Goal: Transaction & Acquisition: Obtain resource

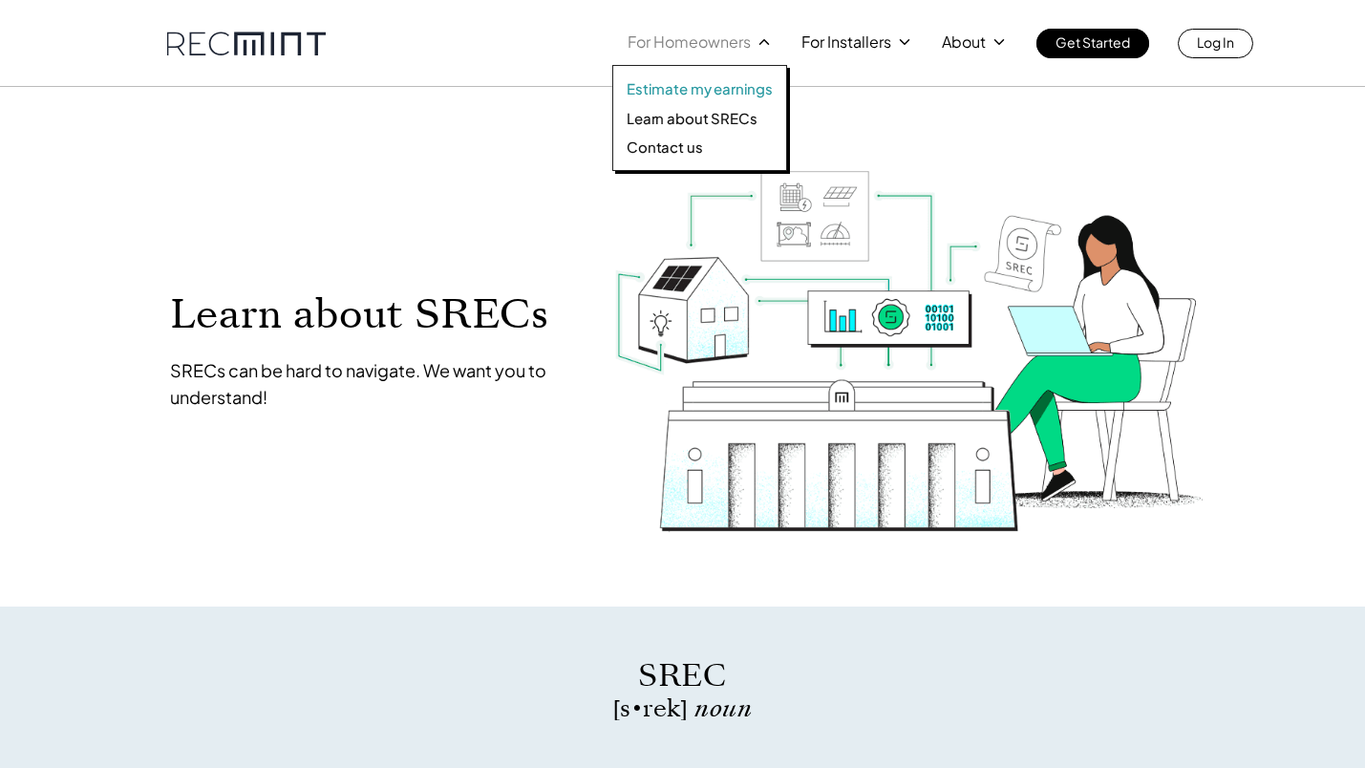
click at [699, 91] on p "Estimate my earnings" at bounding box center [700, 88] width 146 height 19
click at [683, 119] on p "Learn about SRECs" at bounding box center [692, 118] width 130 height 19
click at [674, 122] on p "Learn about SRECs" at bounding box center [692, 118] width 130 height 19
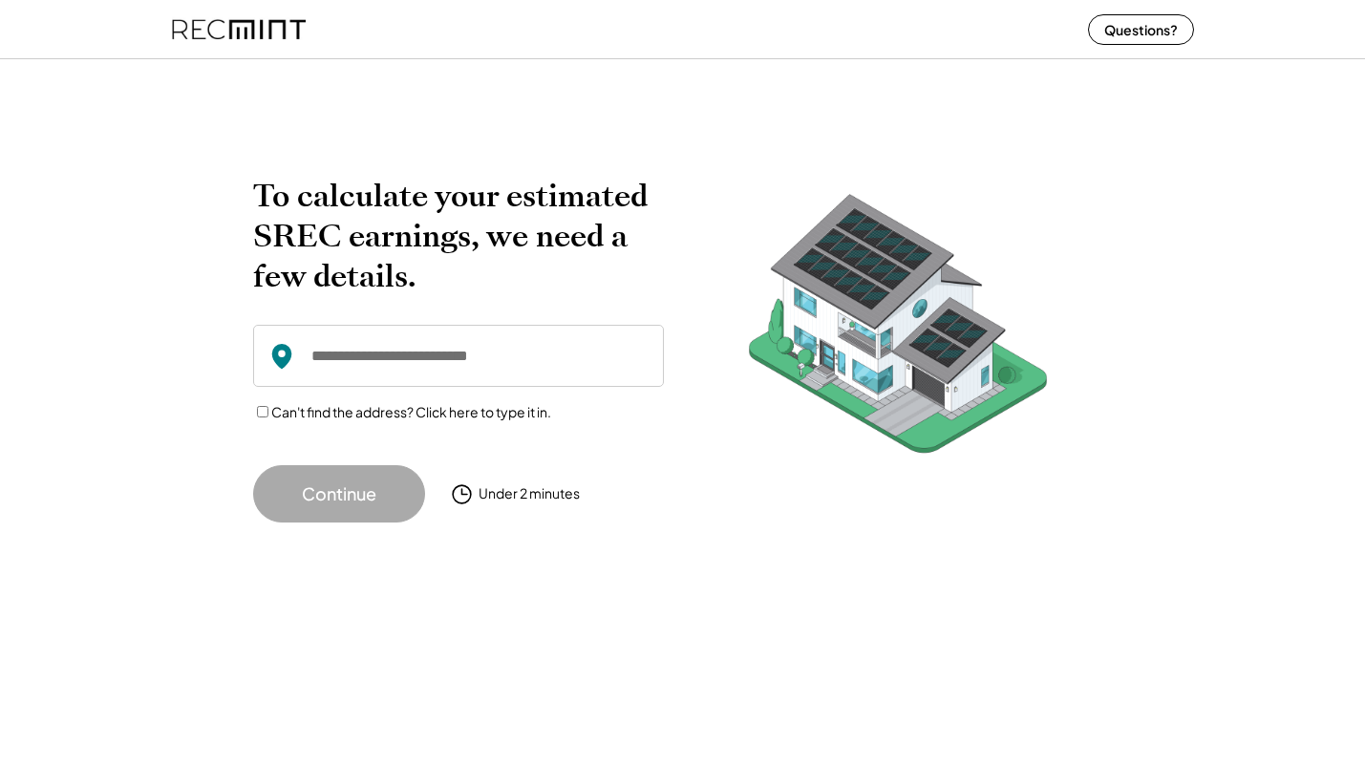
click at [227, 29] on img at bounding box center [239, 29] width 134 height 51
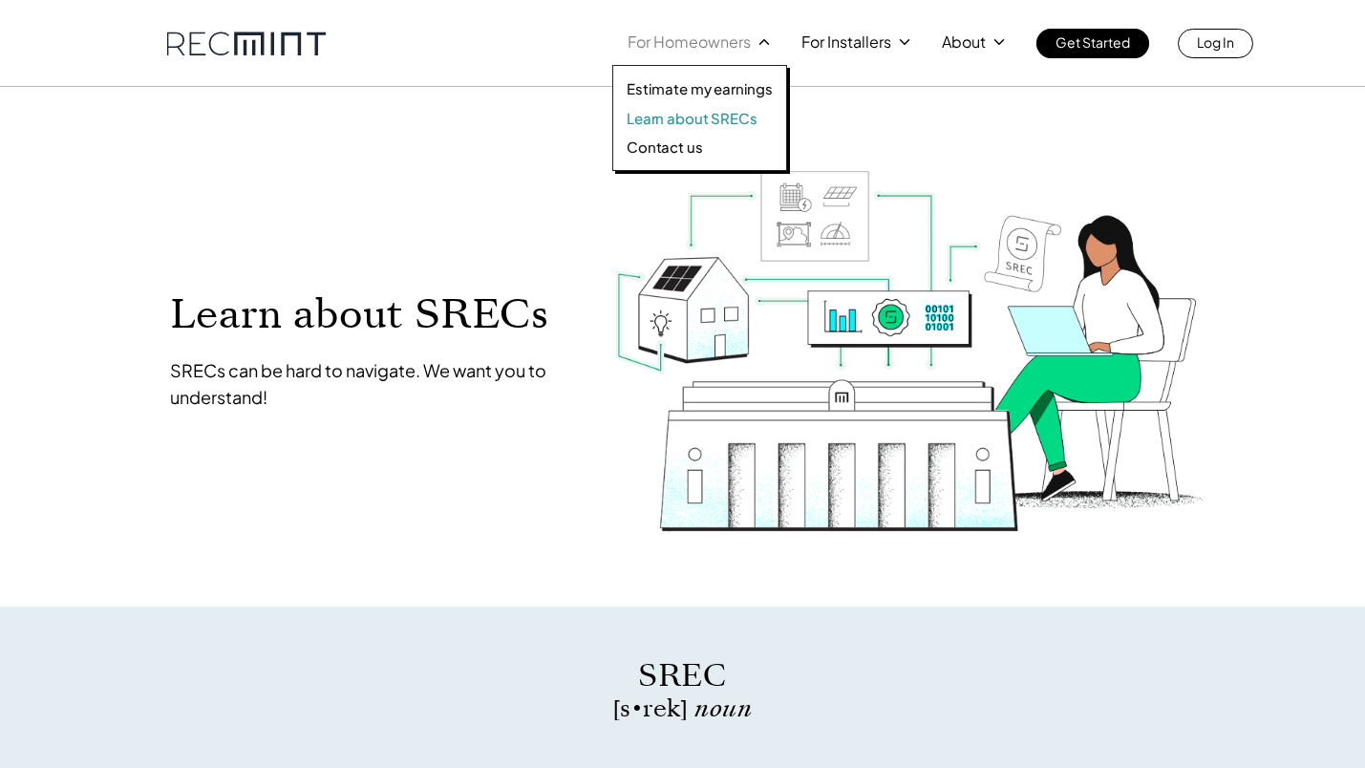
click at [686, 121] on p "Learn about SRECs" at bounding box center [692, 118] width 130 height 19
click at [669, 117] on p "Learn about SRECs" at bounding box center [692, 118] width 130 height 19
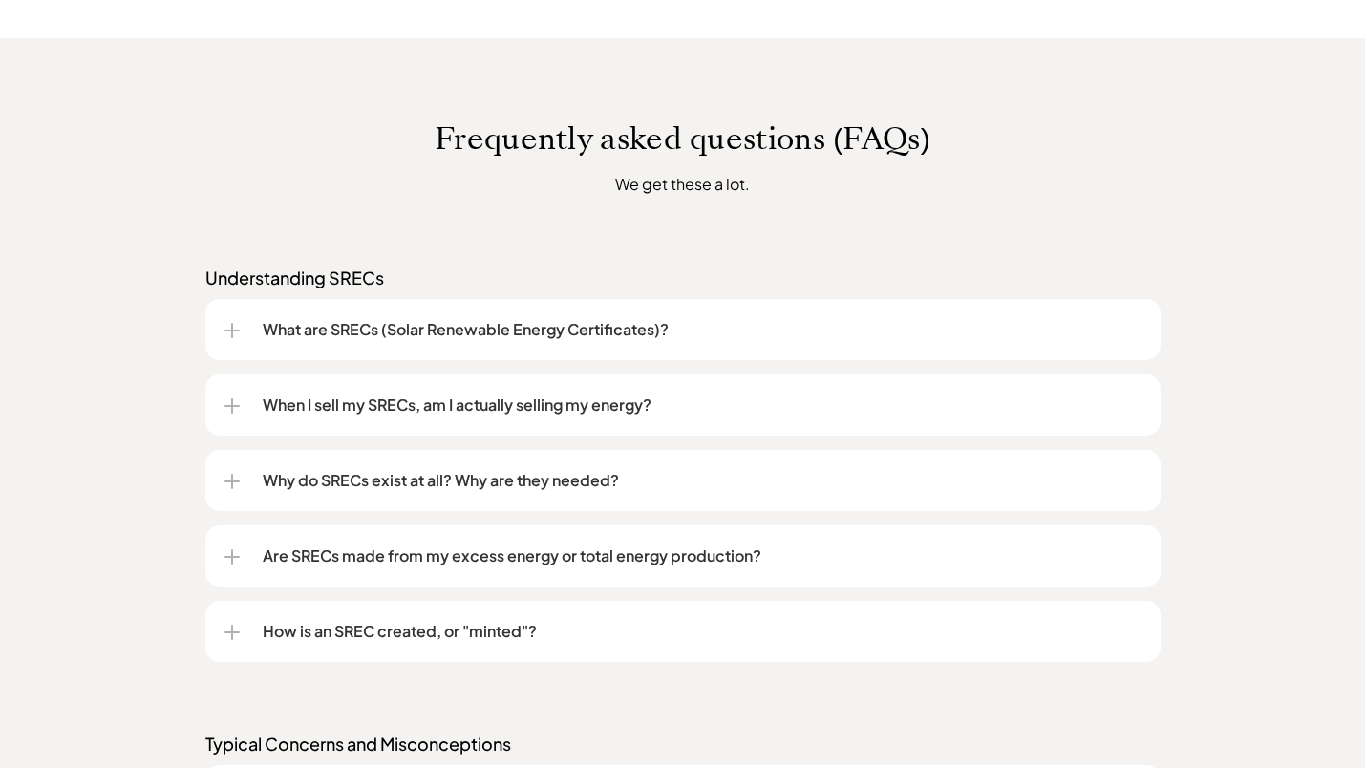
scroll to position [1405, 0]
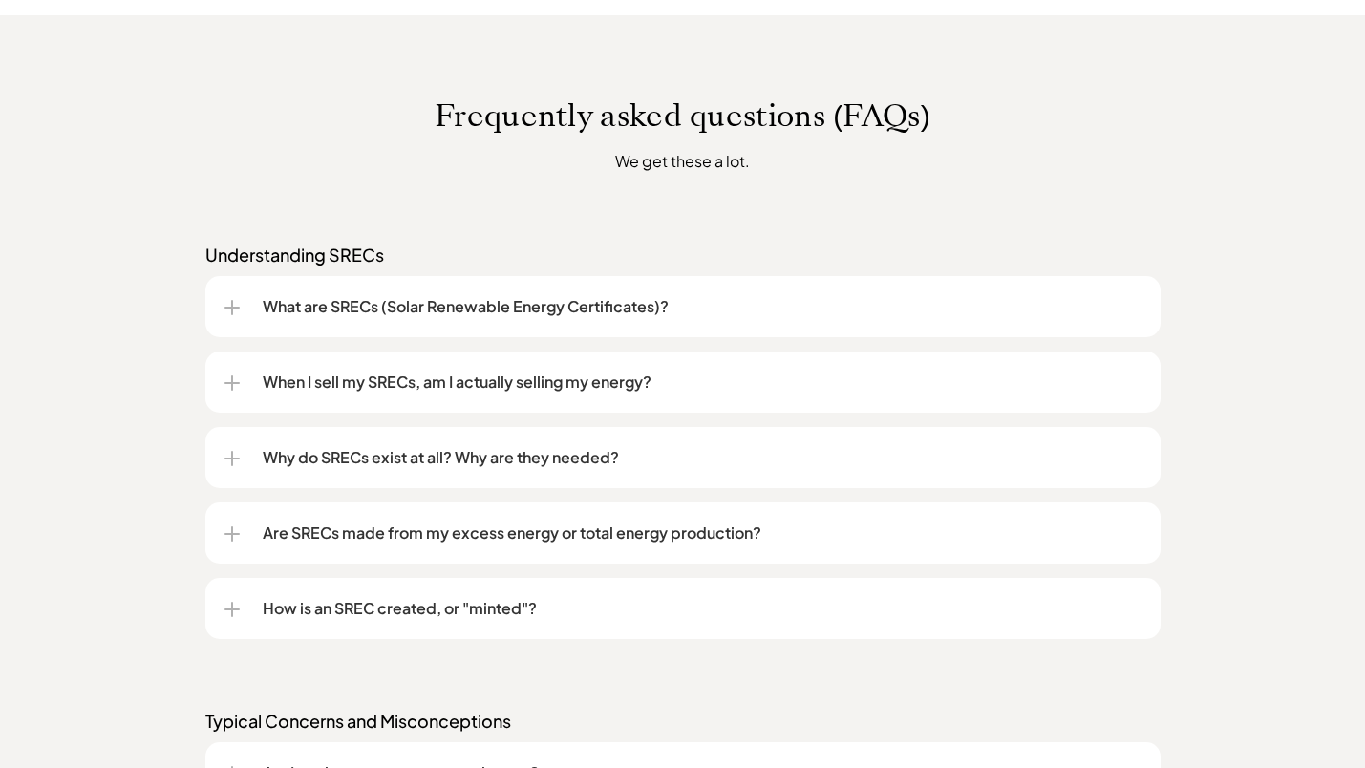
click at [457, 383] on p "When I sell my SRECs, am I actually selling my energy?" at bounding box center [702, 382] width 879 height 23
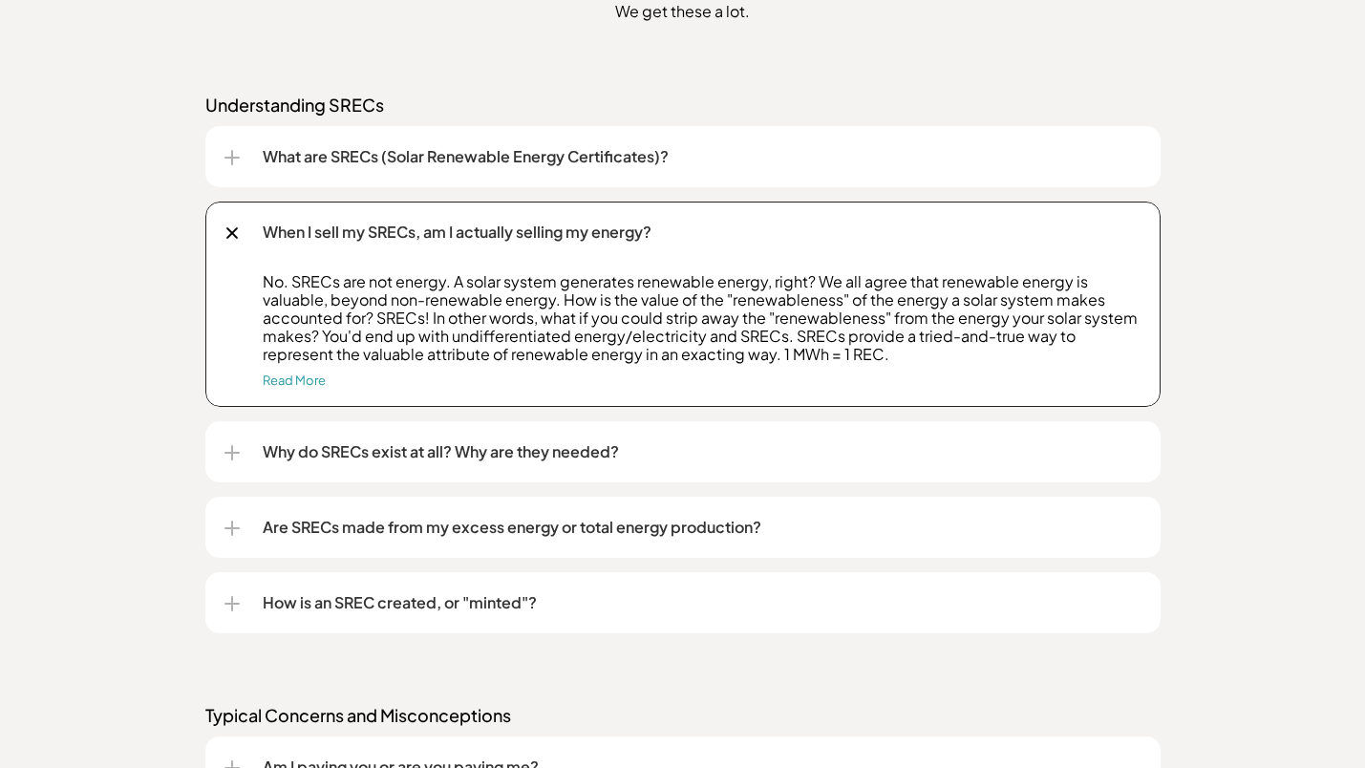
scroll to position [1557, 0]
click at [448, 435] on div "Why do SRECs exist at all? Why are they needed?" at bounding box center [683, 449] width 917 height 61
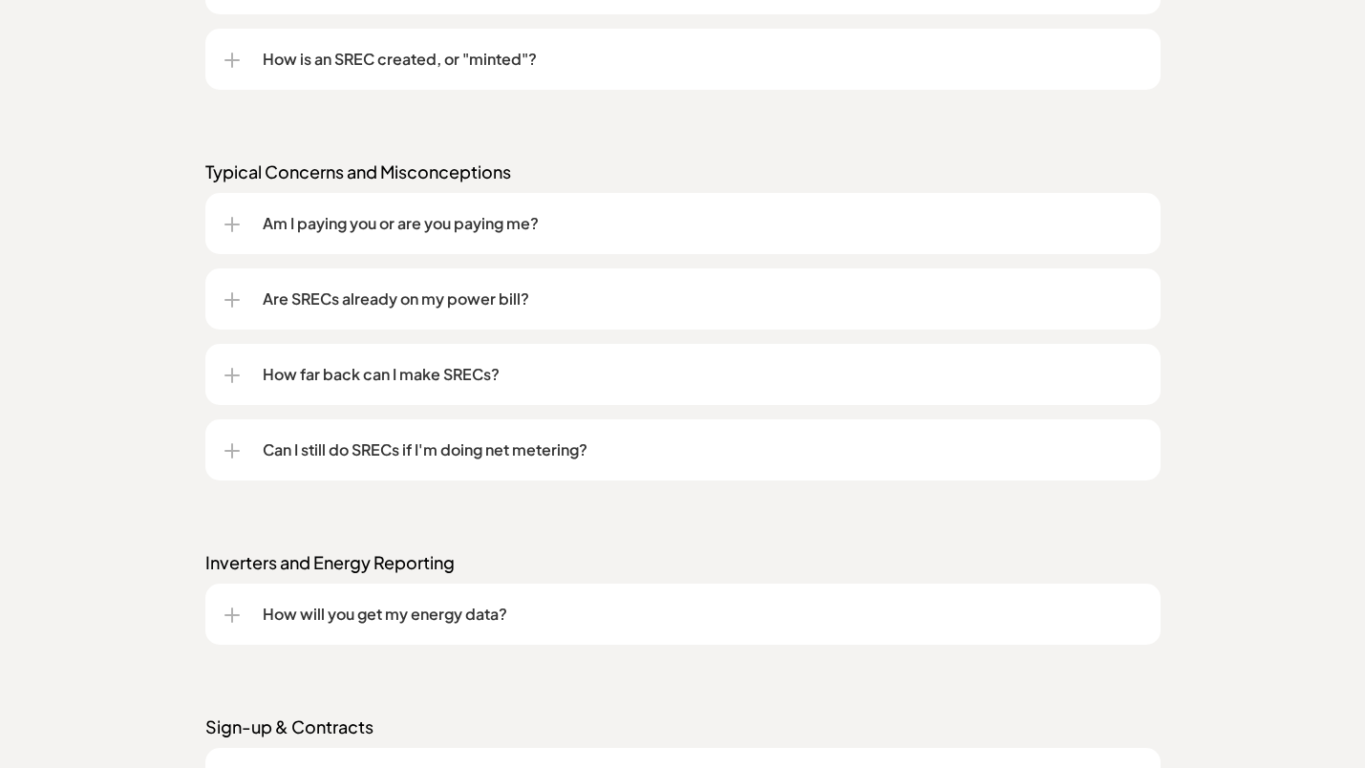
scroll to position [2247, 0]
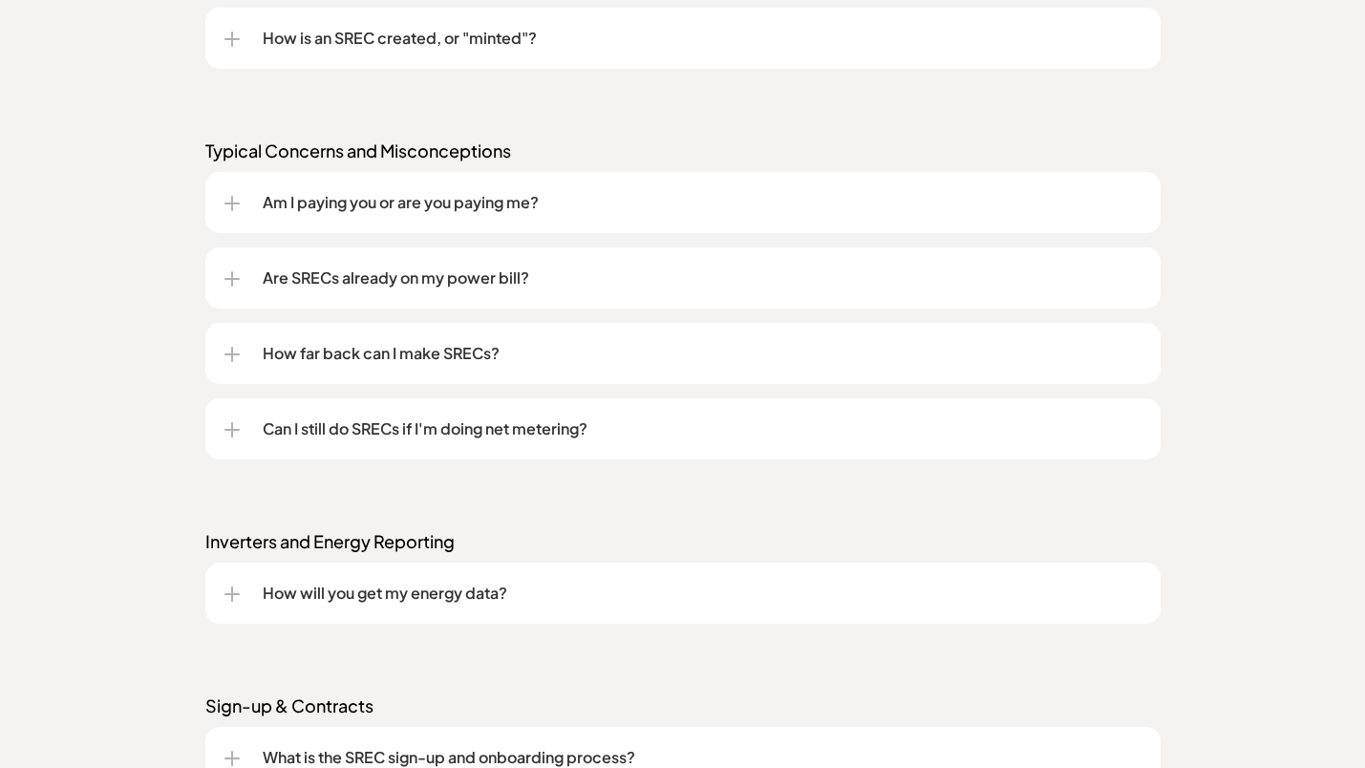
click at [489, 438] on p "Can I still do SRECs if I'm doing net metering?" at bounding box center [702, 429] width 879 height 23
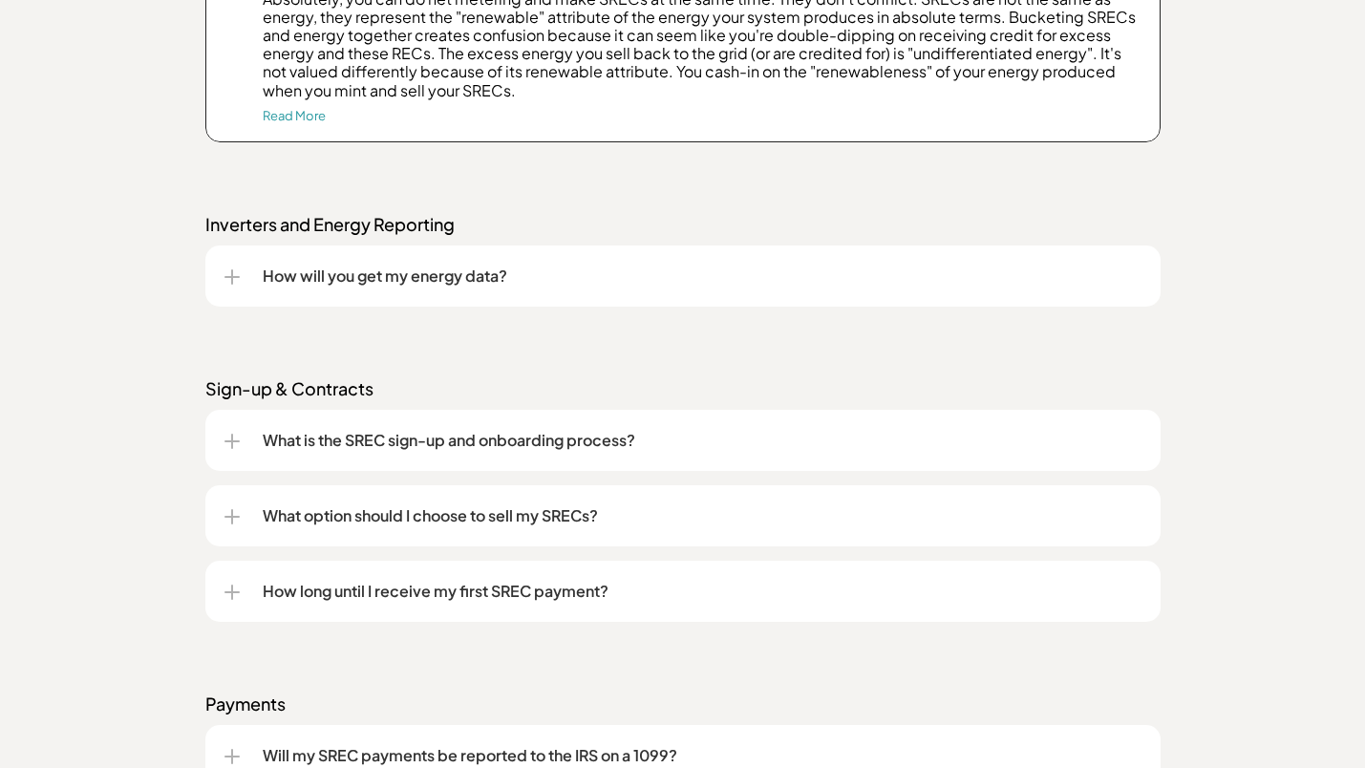
scroll to position [2728, 0]
click at [489, 438] on p "What is the SREC sign-up and onboarding process?" at bounding box center [702, 439] width 879 height 23
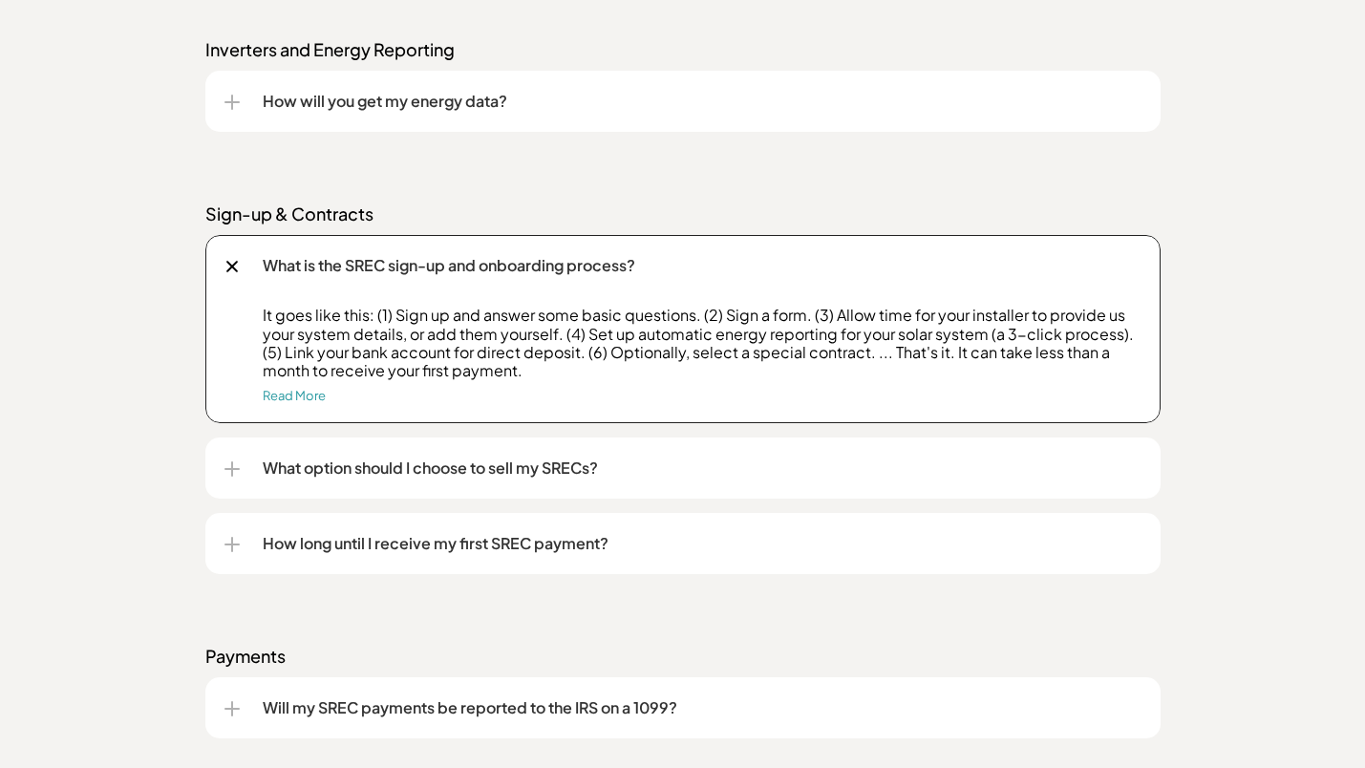
scroll to position [2904, 0]
click at [470, 463] on p "What option should I choose to sell my SRECs?" at bounding box center [702, 466] width 879 height 23
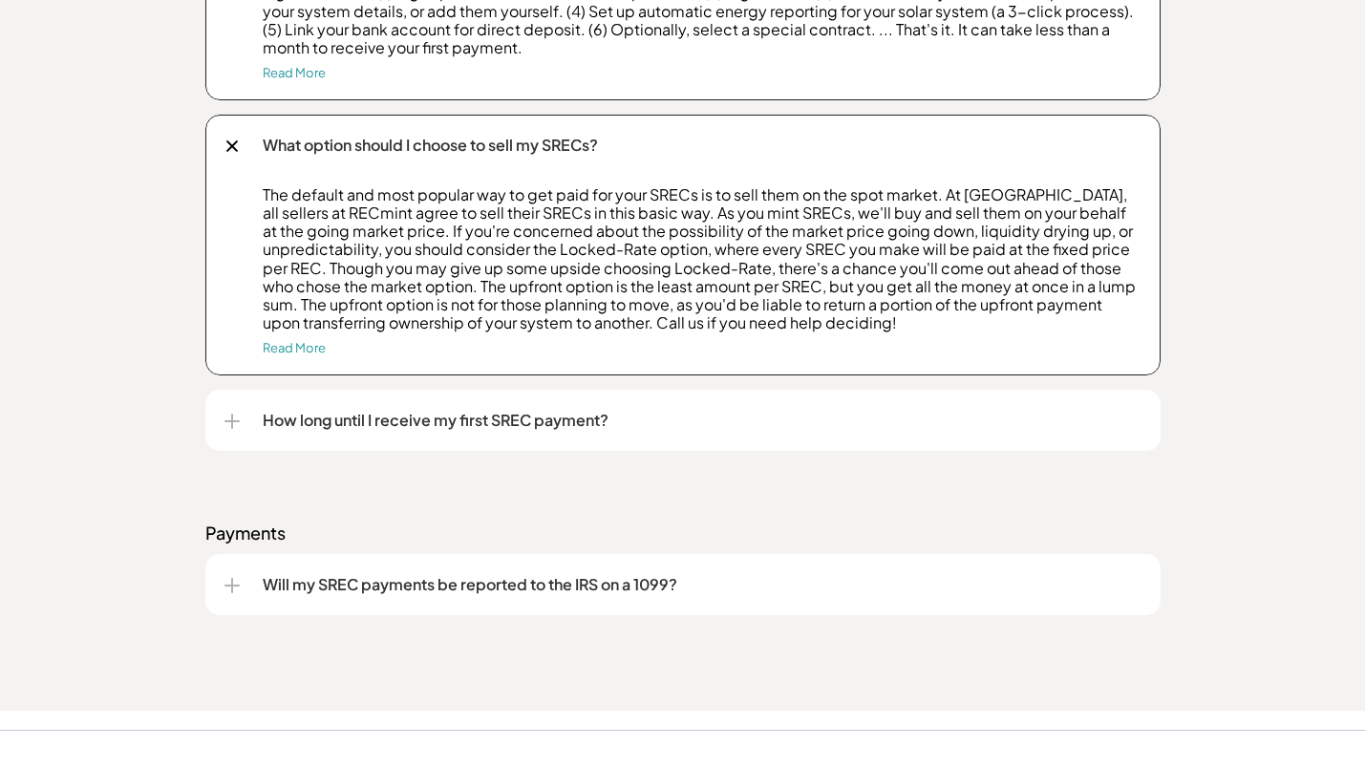
scroll to position [3278, 0]
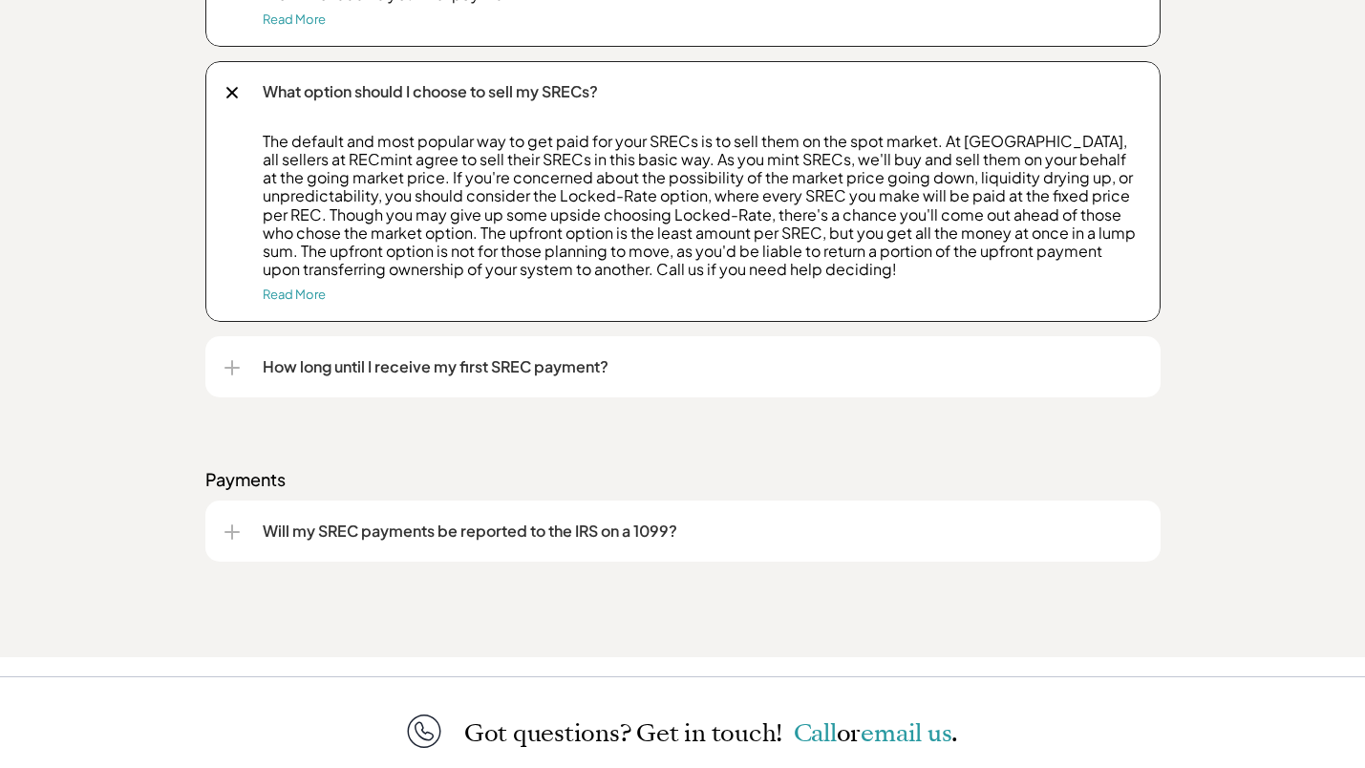
click at [815, 527] on p "Will my SREC payments be reported to the IRS on a 1099?" at bounding box center [702, 531] width 879 height 23
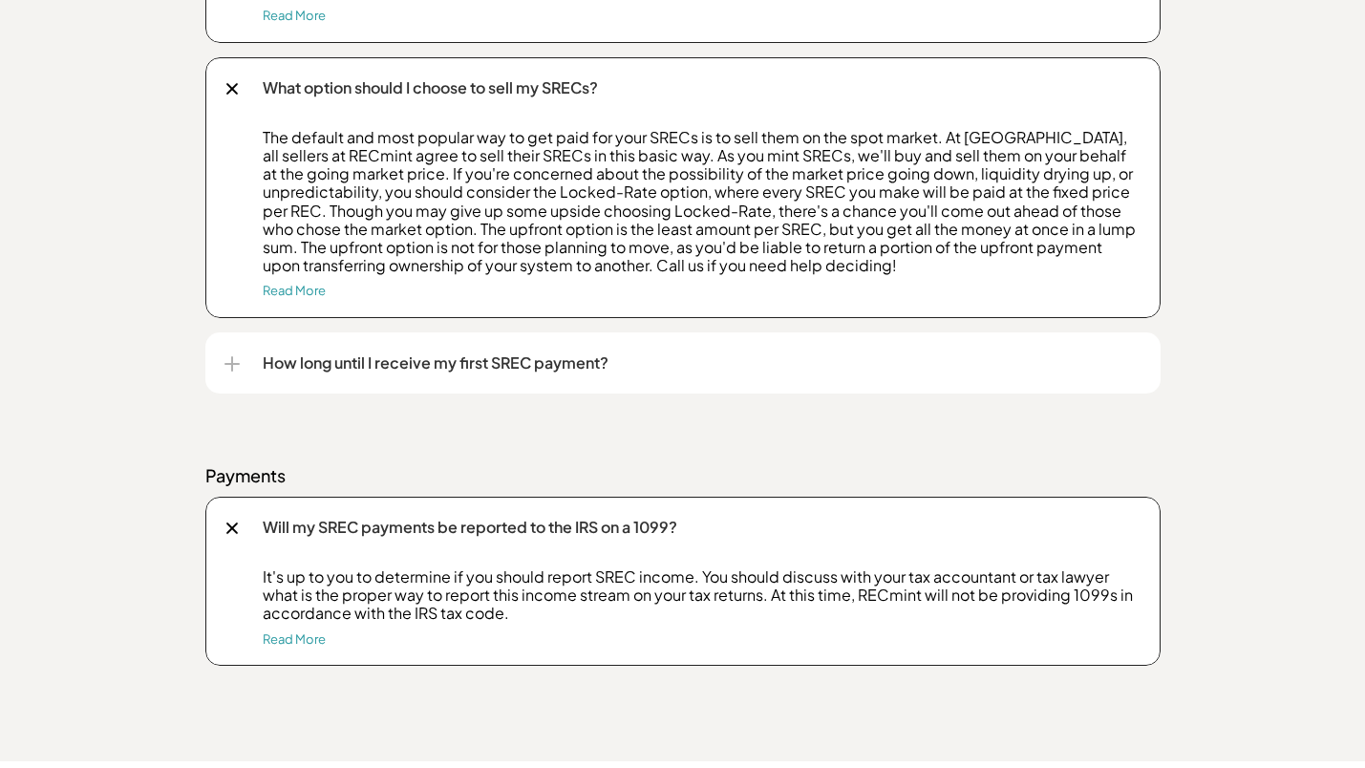
scroll to position [3281, 0]
click at [697, 353] on p "How long until I receive my first SREC payment?" at bounding box center [702, 364] width 879 height 23
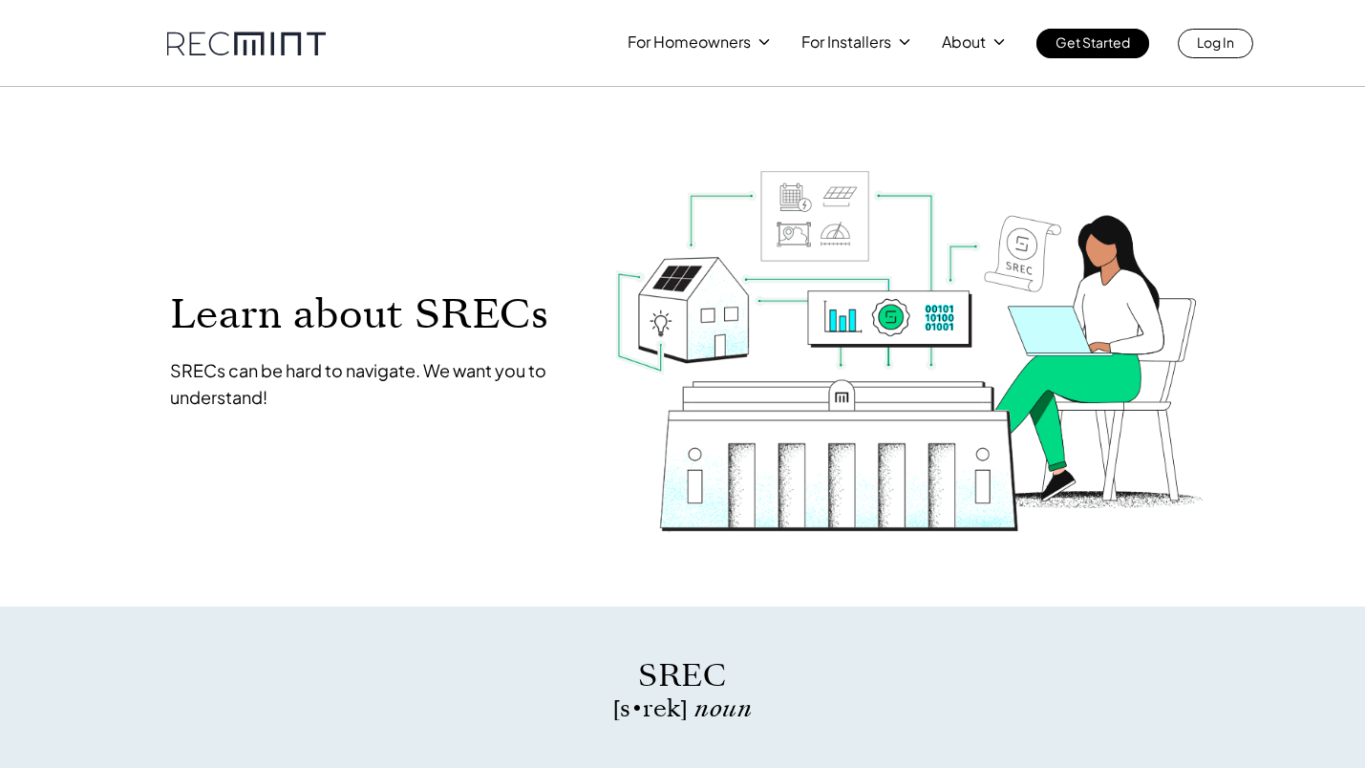
scroll to position [0, 0]
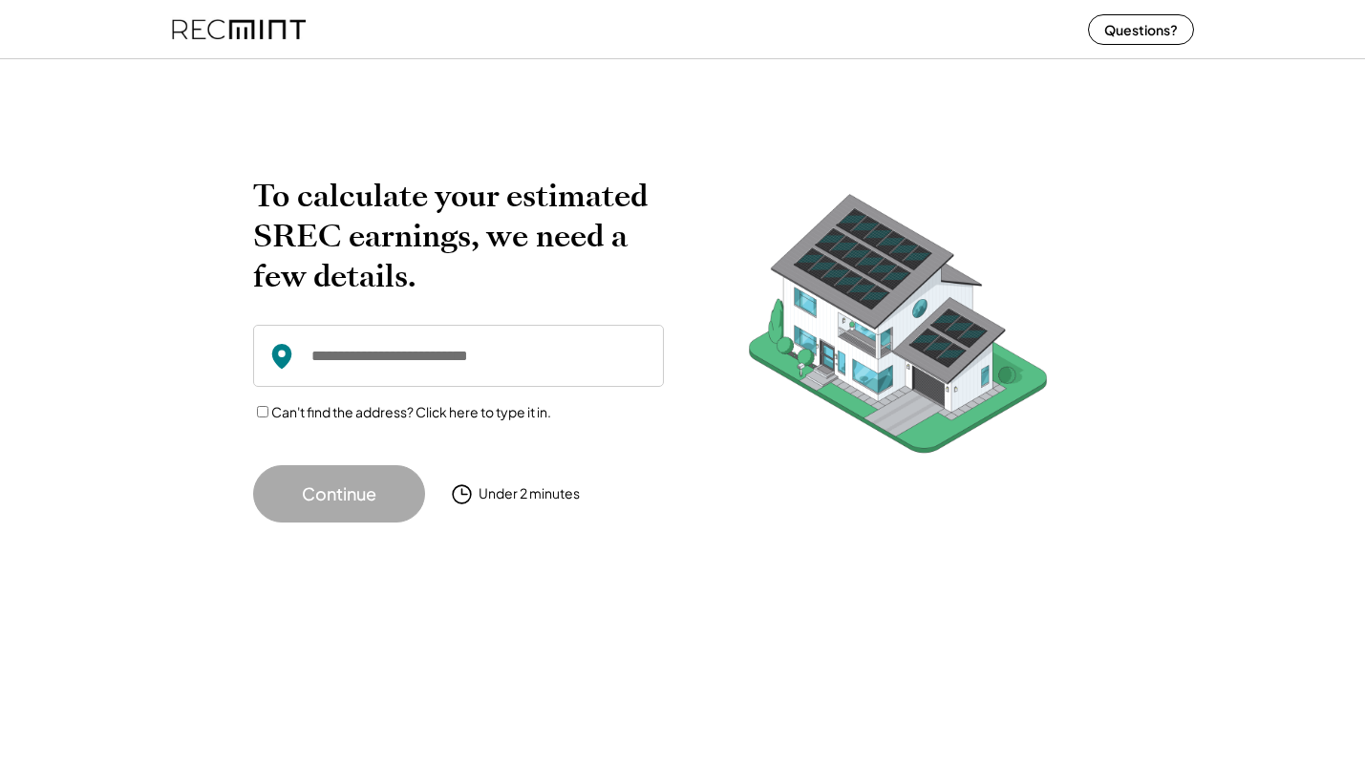
click at [470, 378] on input "input" at bounding box center [458, 356] width 411 height 62
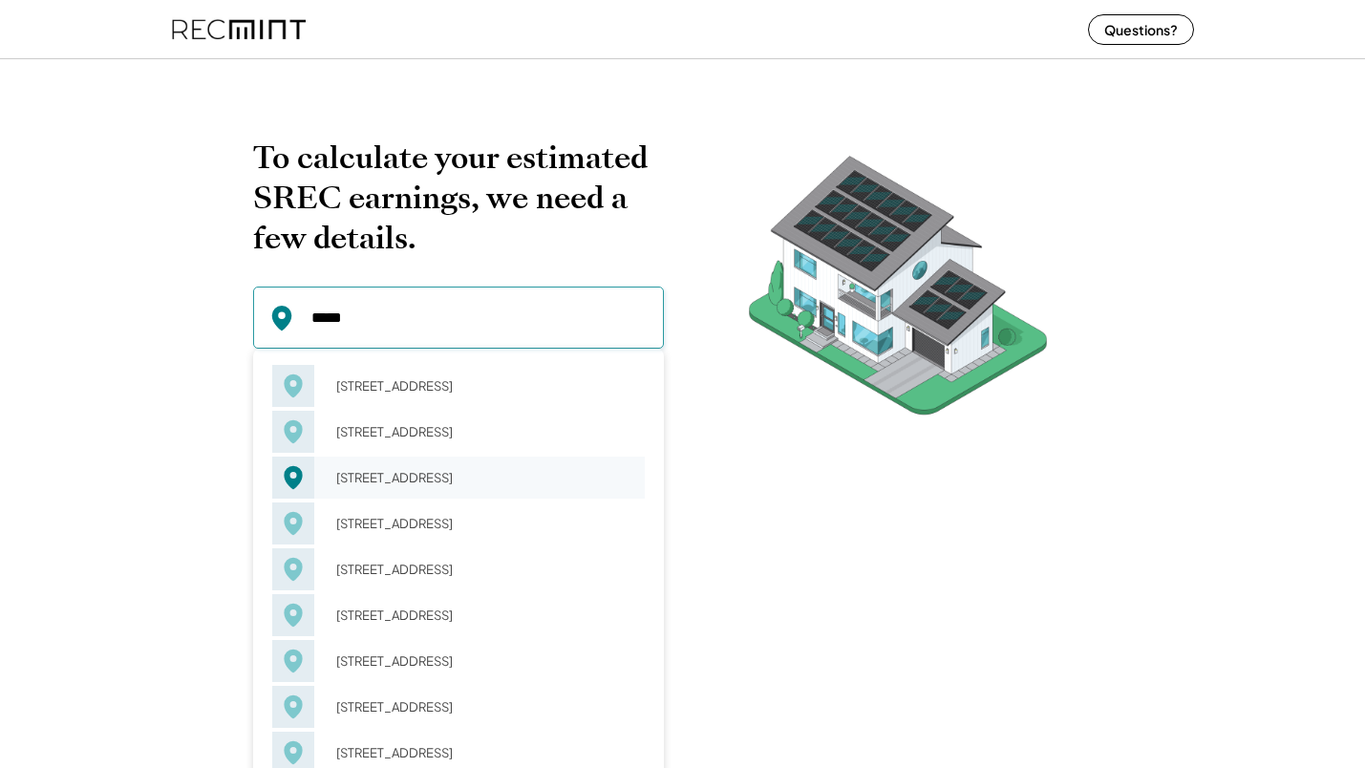
click at [412, 470] on div "1335 Chesapeake St Charlottesville, VA 22902" at bounding box center [484, 477] width 321 height 27
type input "**********"
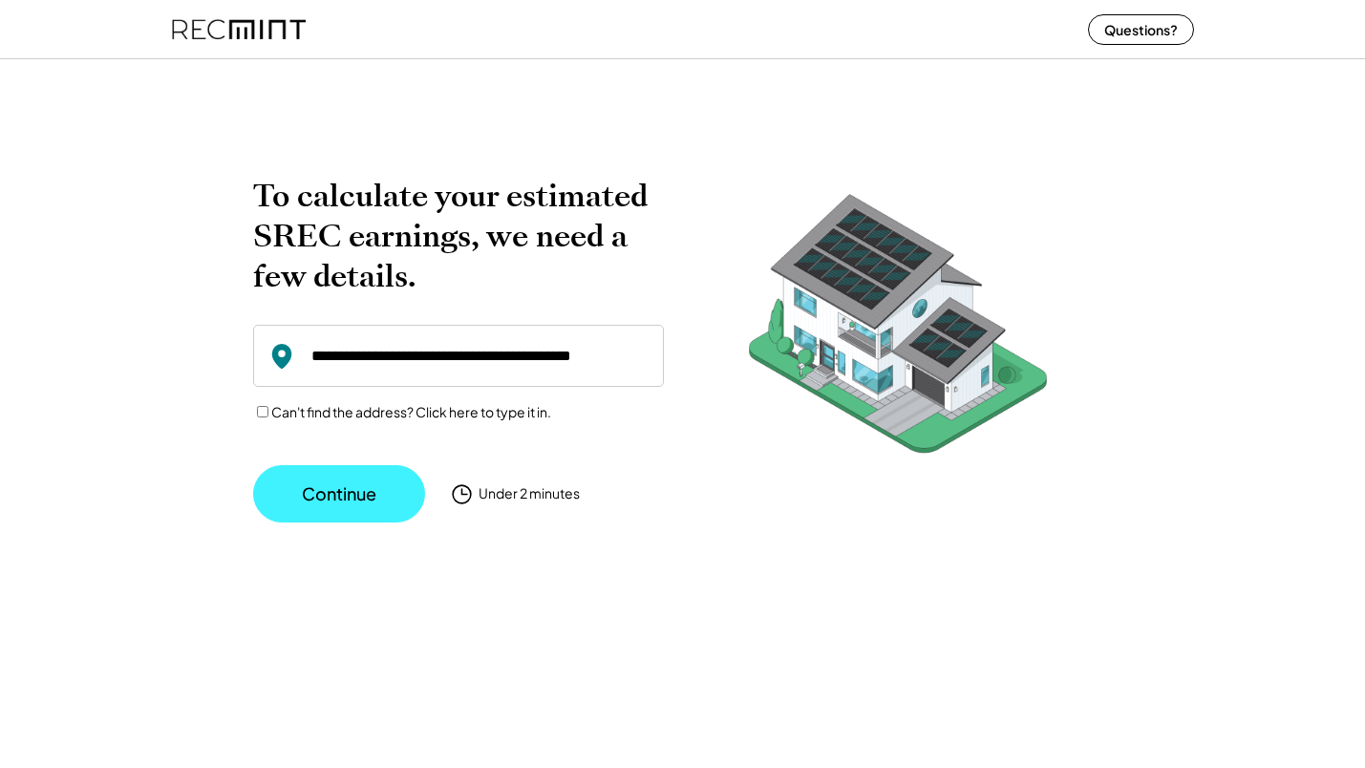
click at [352, 482] on button "Continue" at bounding box center [339, 493] width 172 height 57
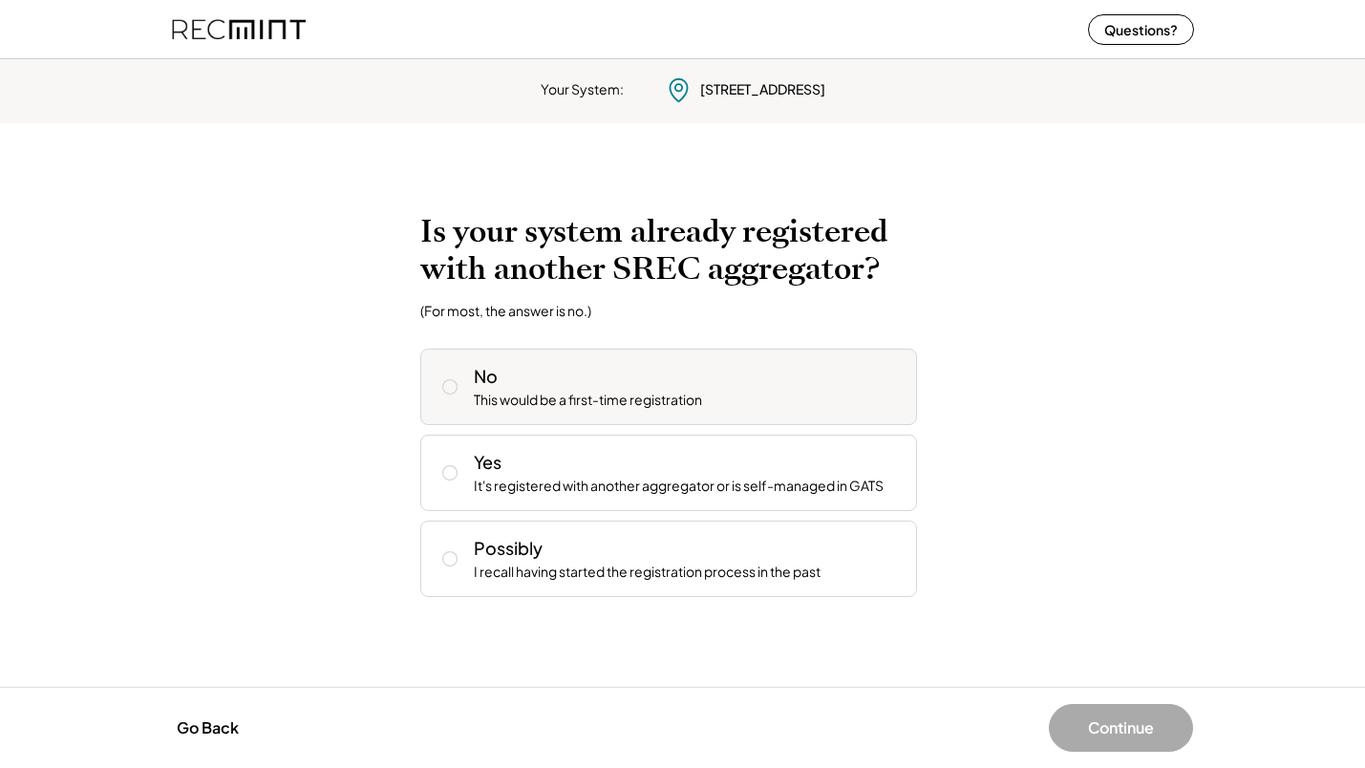
click at [443, 386] on icon at bounding box center [449, 386] width 19 height 19
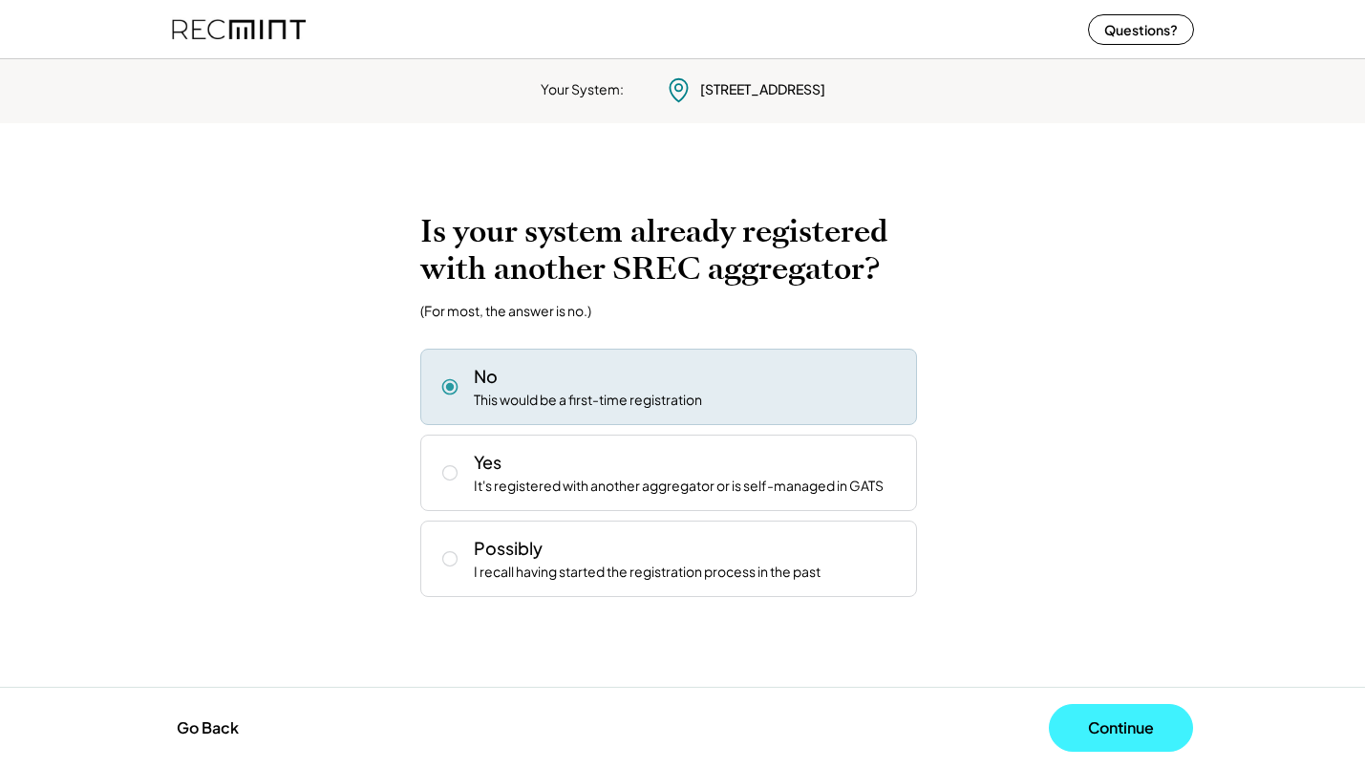
click at [1103, 715] on button "Continue" at bounding box center [1121, 728] width 144 height 48
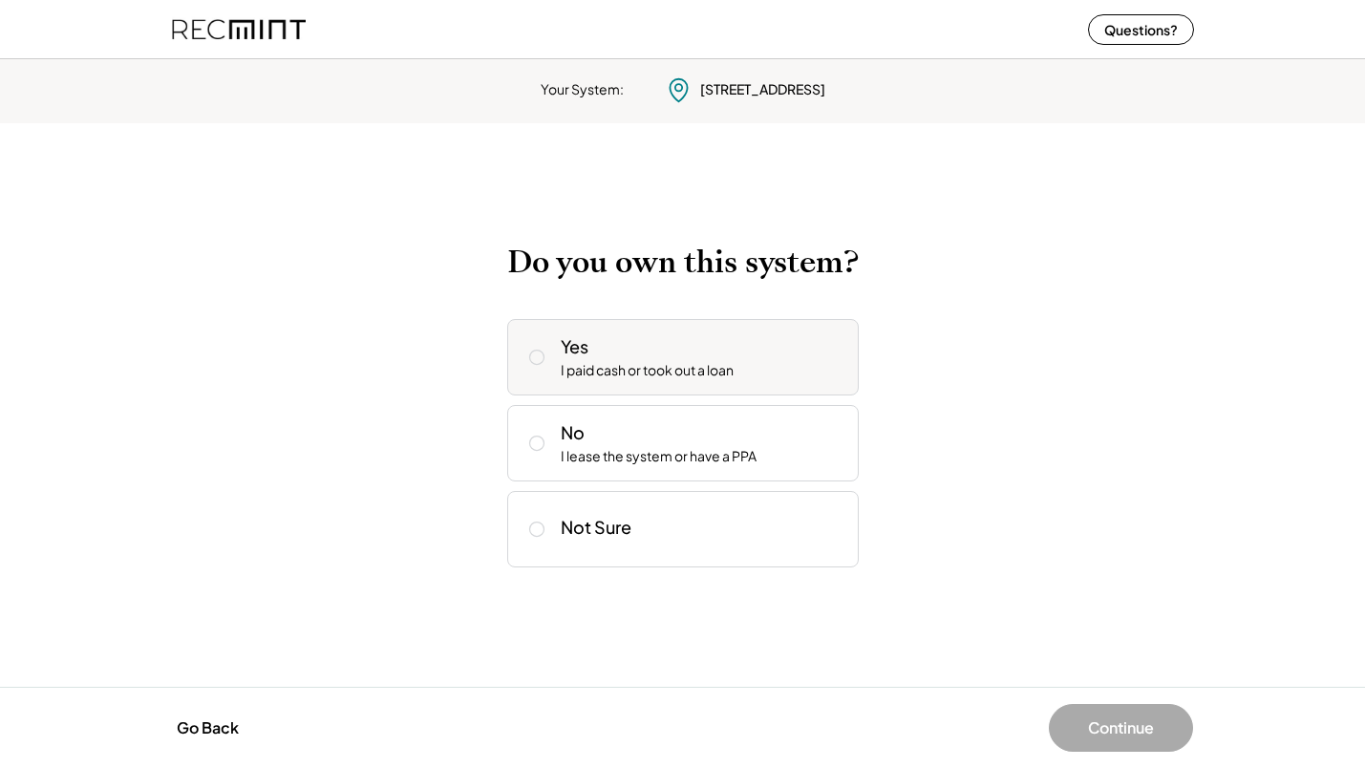
click at [603, 347] on div "Yes I paid cash or took out a loan" at bounding box center [702, 357] width 283 height 46
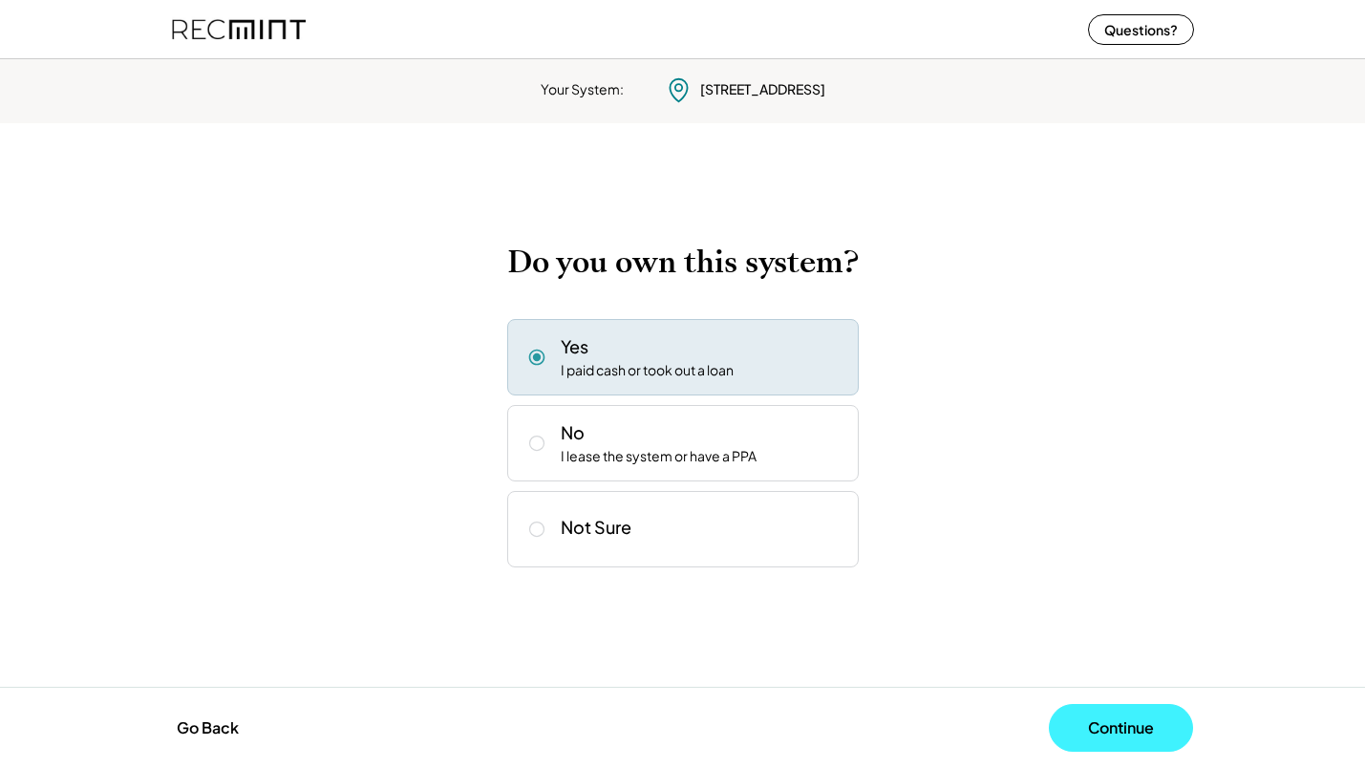
click at [1103, 712] on button "Continue" at bounding box center [1121, 728] width 144 height 48
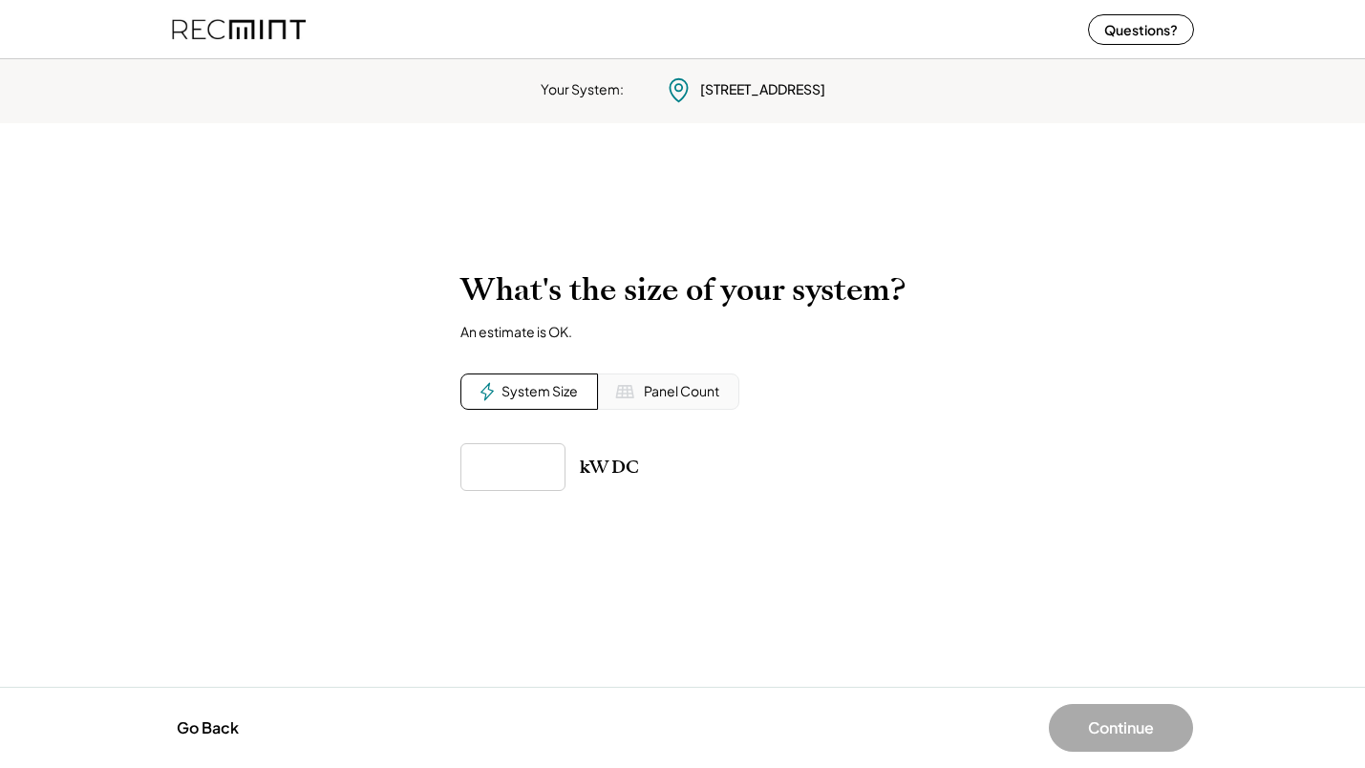
click at [639, 384] on div "Panel Count" at bounding box center [668, 392] width 141 height 36
click at [542, 396] on div "System Size" at bounding box center [540, 391] width 76 height 19
click at [616, 384] on img at bounding box center [624, 391] width 19 height 19
click at [555, 391] on div "System Size" at bounding box center [540, 391] width 76 height 19
click at [499, 475] on input "input" at bounding box center [513, 467] width 105 height 48
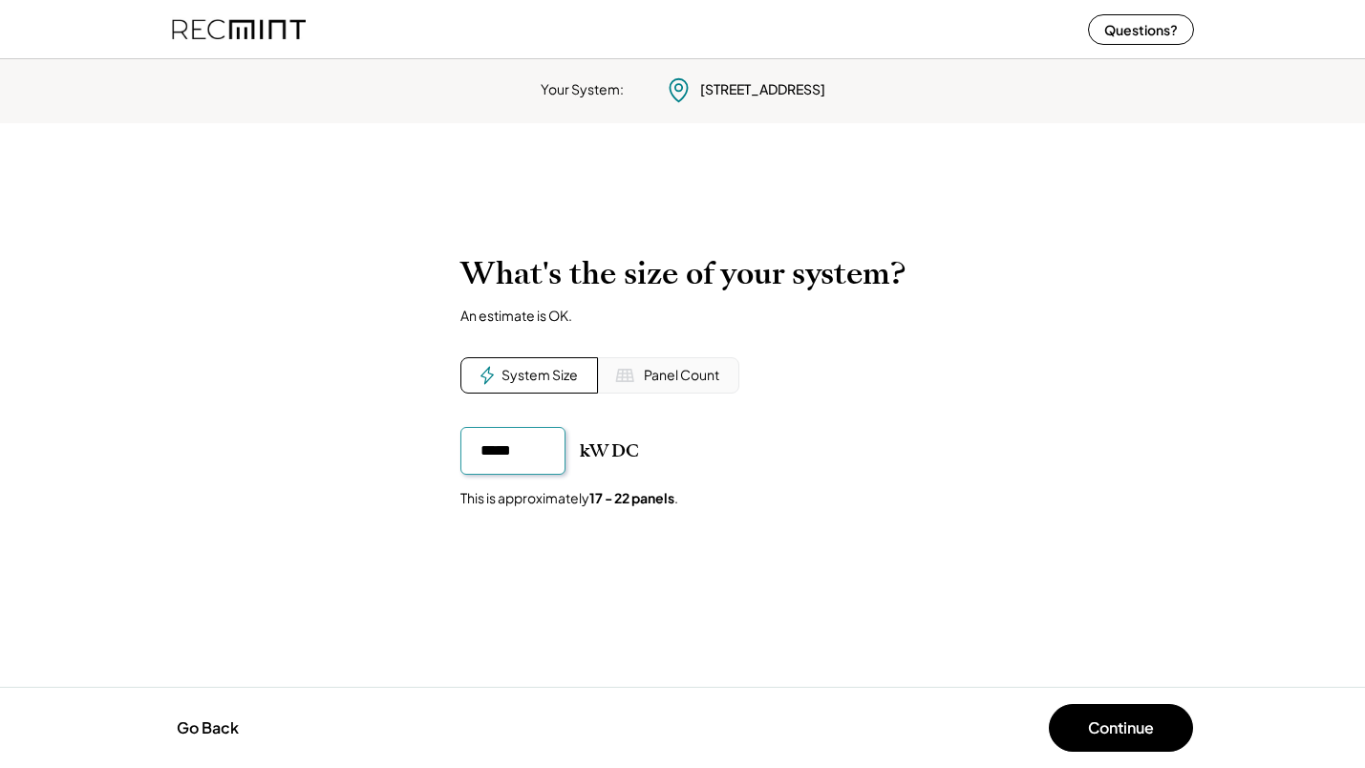
type input "*****"
click at [1133, 715] on button "Continue" at bounding box center [1121, 728] width 144 height 48
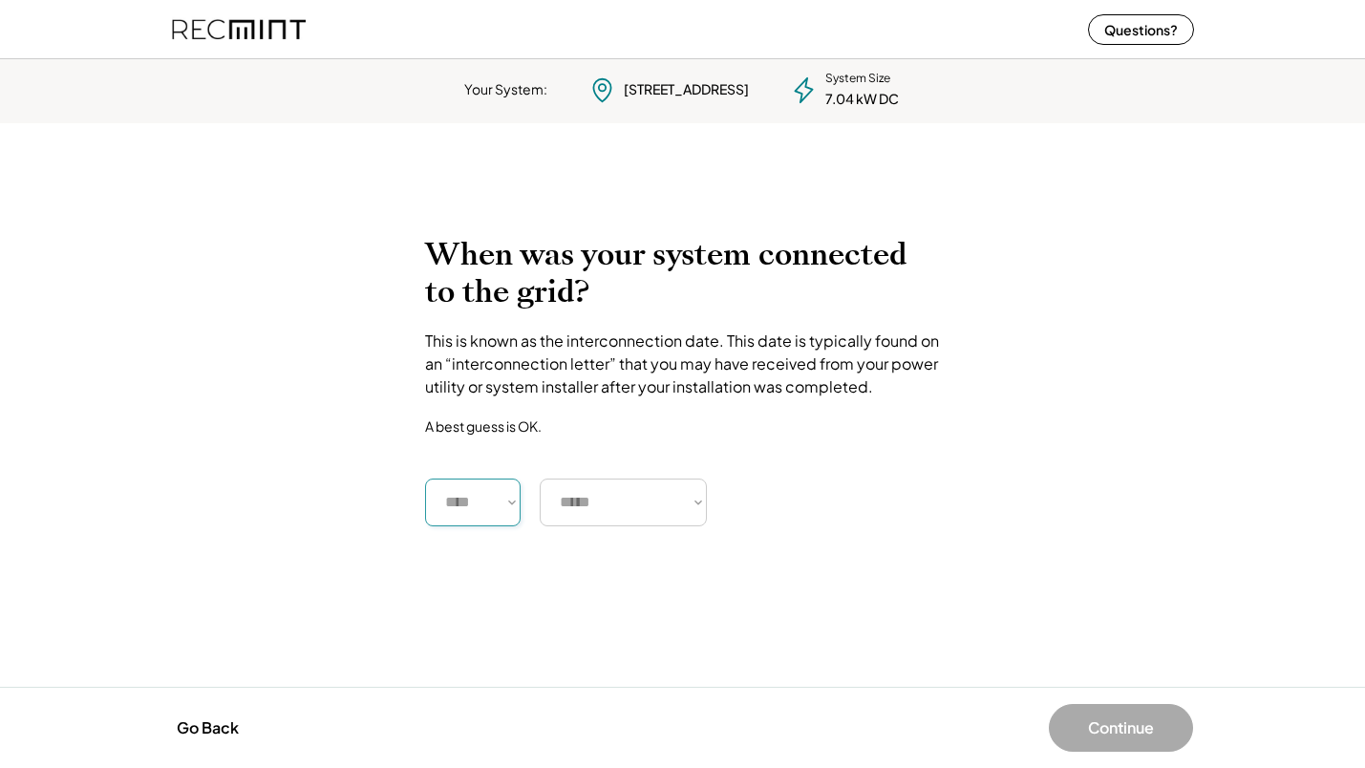
select select "****"
select select "*********"
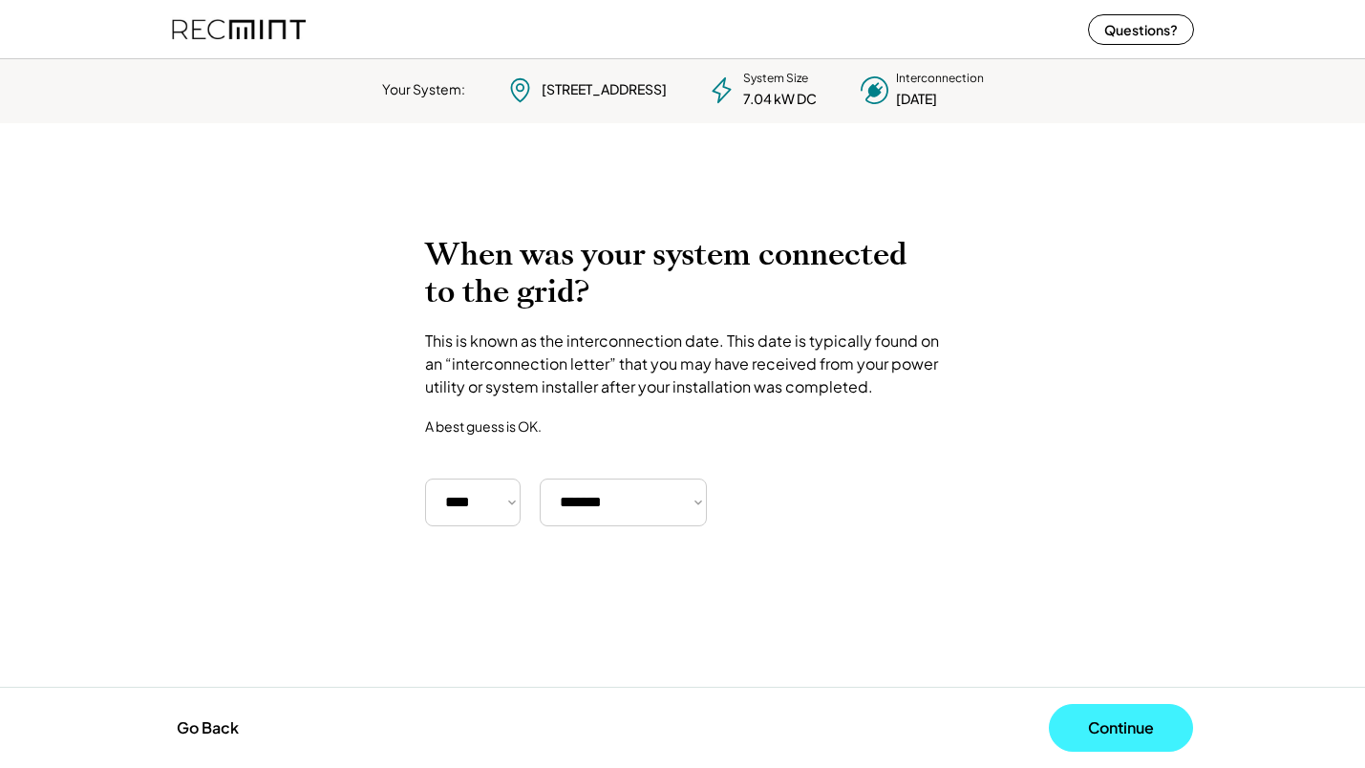
click at [1077, 715] on button "Continue" at bounding box center [1121, 728] width 144 height 48
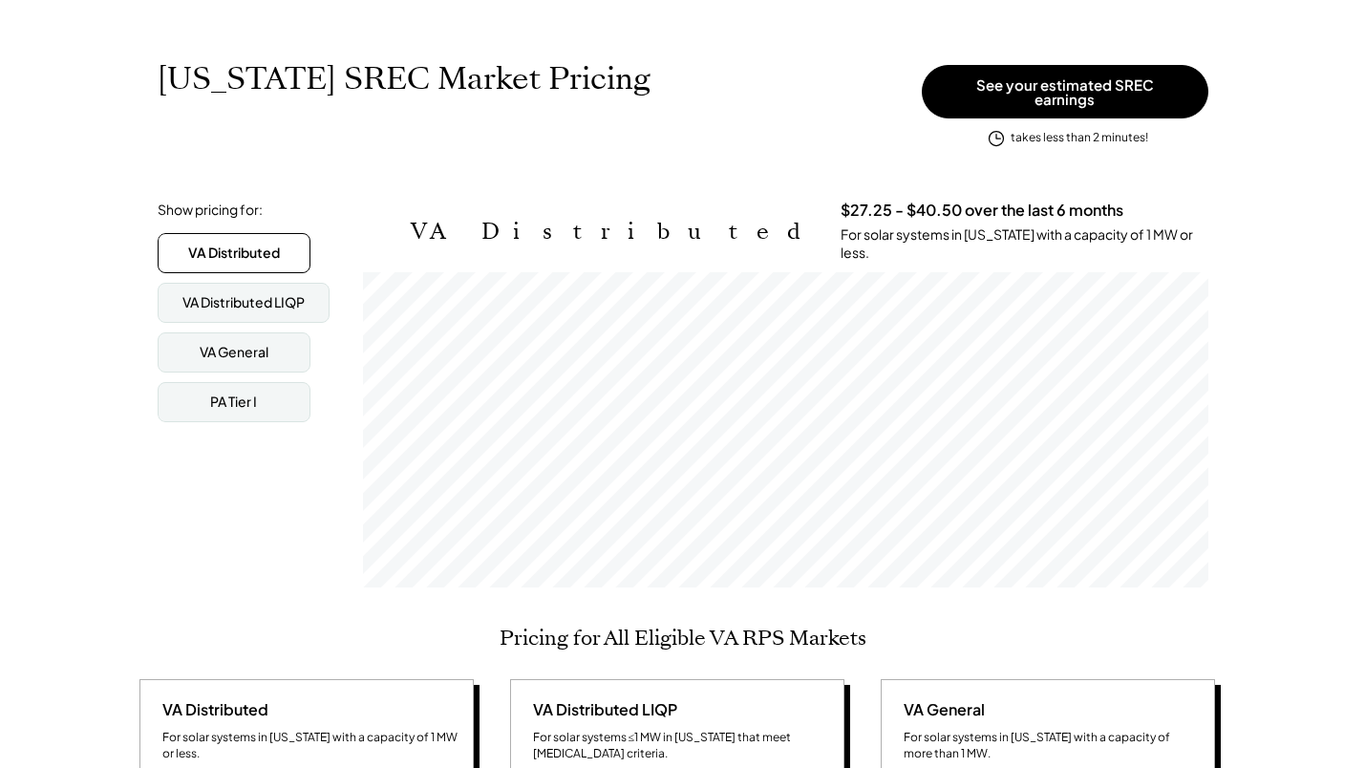
scroll to position [263, 0]
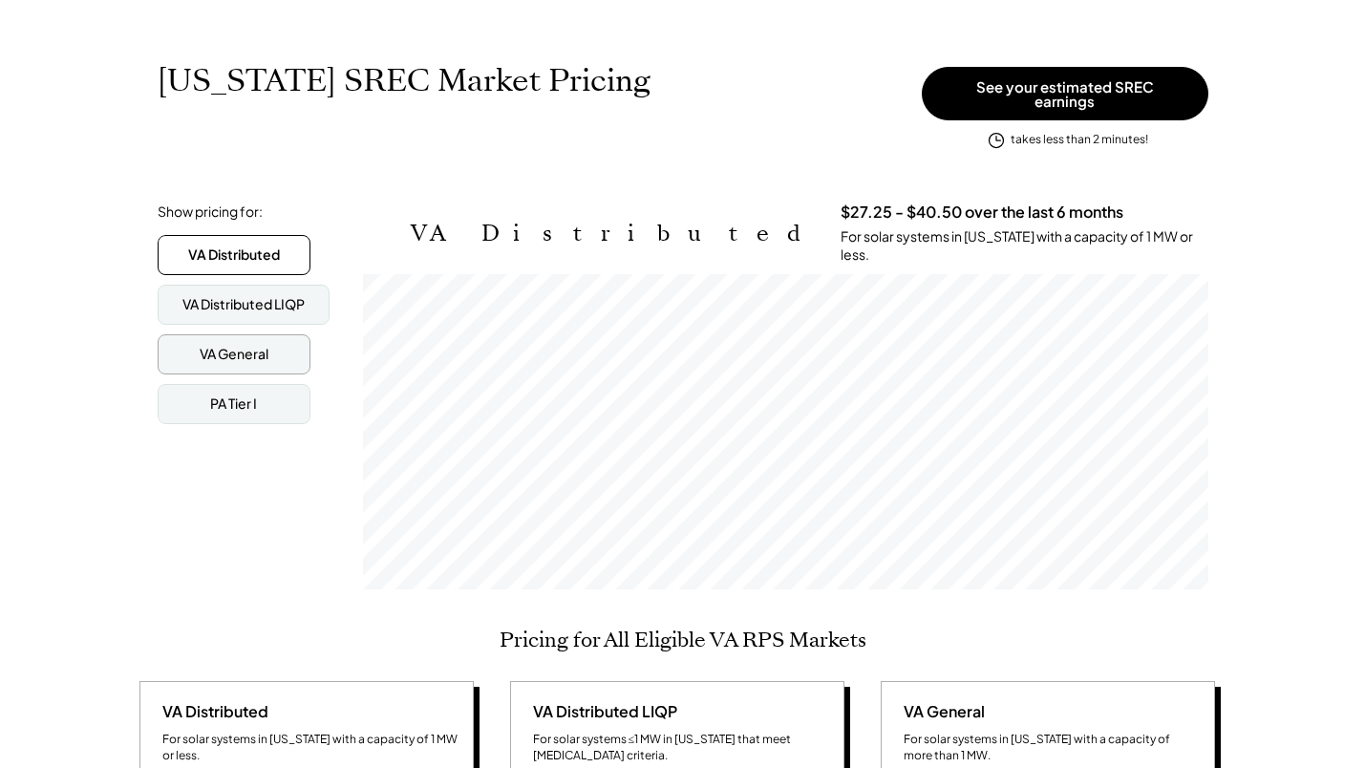
click at [210, 347] on div "VA General" at bounding box center [234, 354] width 69 height 19
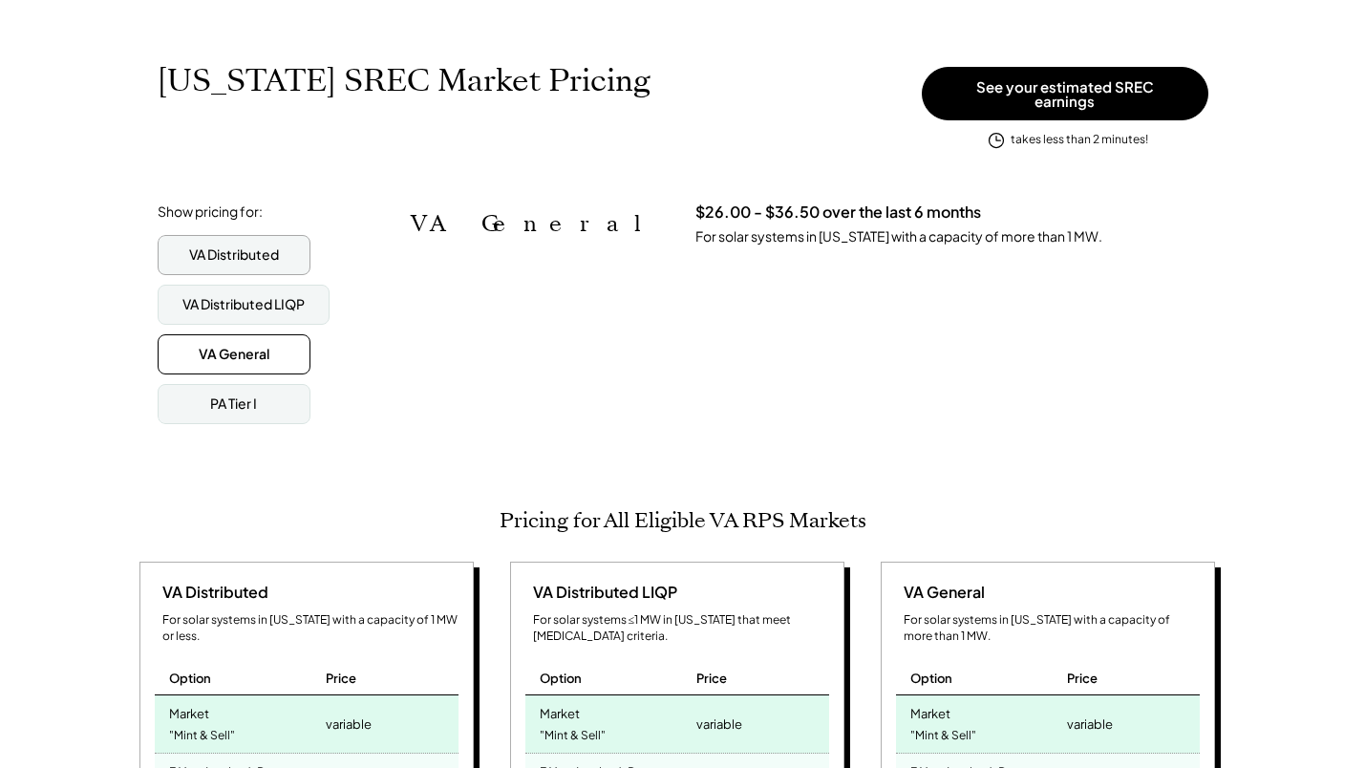
click at [224, 248] on div "VA Distributed" at bounding box center [234, 255] width 90 height 19
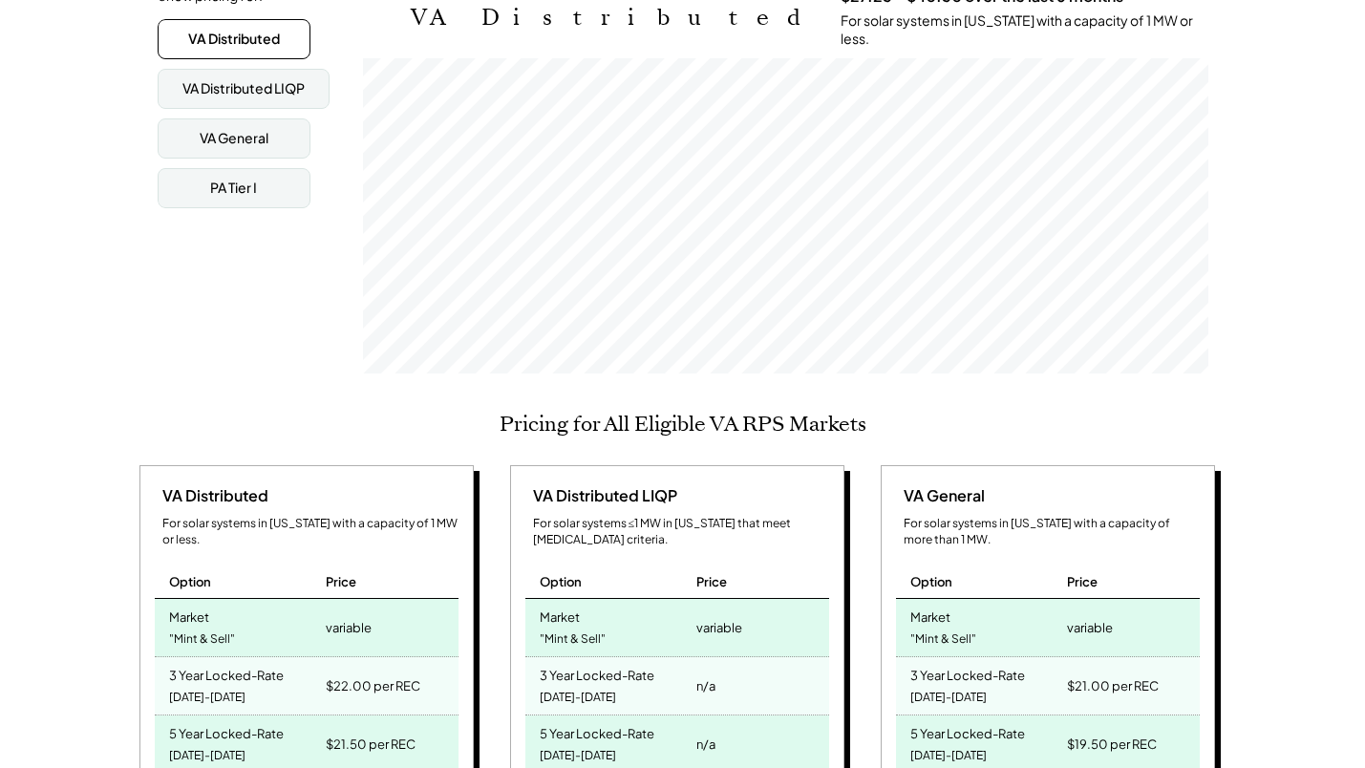
scroll to position [478, 0]
